Goal: Use online tool/utility: Use online tool/utility

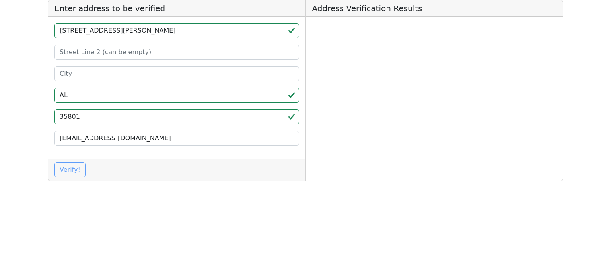
click at [175, 29] on input "[STREET_ADDRESS][PERSON_NAME]" at bounding box center [177, 30] width 245 height 15
type input "[STREET_ADDRESS][PERSON_NAME]"
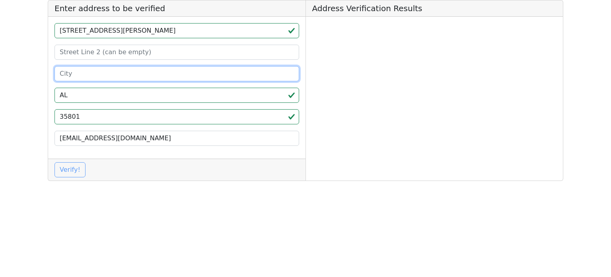
drag, startPoint x: 121, startPoint y: 78, endPoint x: 131, endPoint y: 55, distance: 24.2
click at [121, 78] on input at bounding box center [177, 73] width 245 height 15
paste input "[GEOGRAPHIC_DATA]"
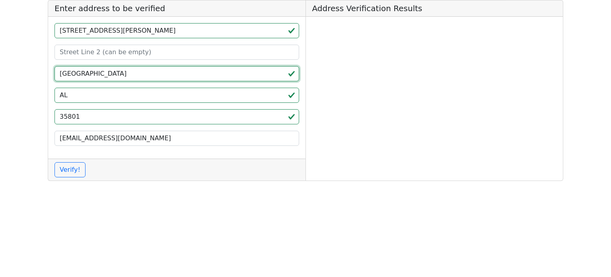
type input "[GEOGRAPHIC_DATA]"
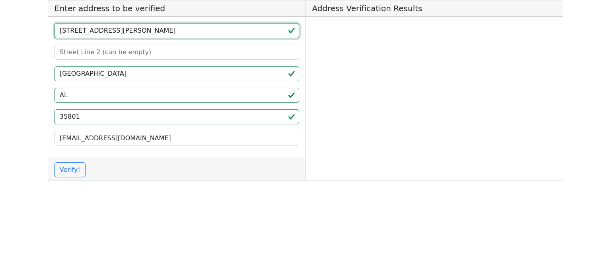
drag, startPoint x: 156, startPoint y: 32, endPoint x: 139, endPoint y: 33, distance: 17.1
click at [139, 33] on input "[STREET_ADDRESS][PERSON_NAME]" at bounding box center [177, 30] width 245 height 15
type input "[STREET_ADDRESS][PERSON_NAME]"
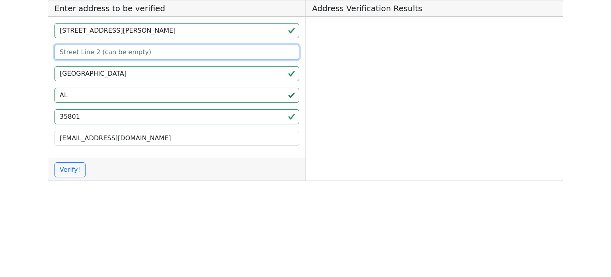
click at [129, 54] on input at bounding box center [177, 52] width 245 height 15
paste input "STE G"
type input "STE G"
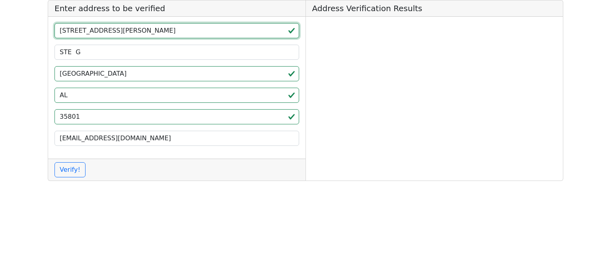
drag, startPoint x: 140, startPoint y: 34, endPoint x: 163, endPoint y: 34, distance: 22.7
click at [163, 34] on input "[STREET_ADDRESS][PERSON_NAME]" at bounding box center [177, 30] width 245 height 15
type input "[STREET_ADDRESS][PERSON_NAME]"
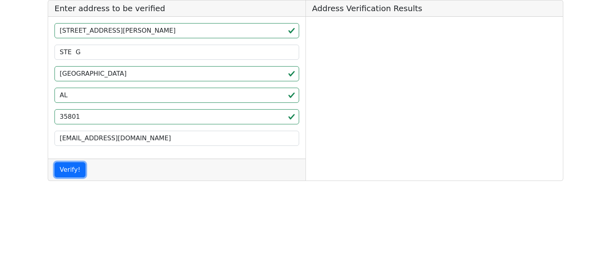
click at [55, 162] on button "Verify!" at bounding box center [70, 169] width 31 height 15
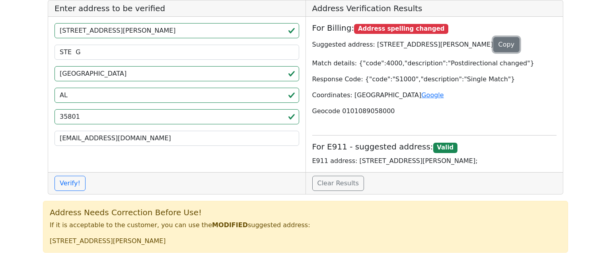
click at [493, 52] on button "Copy" at bounding box center [506, 44] width 27 height 15
